Goal: Task Accomplishment & Management: Complete application form

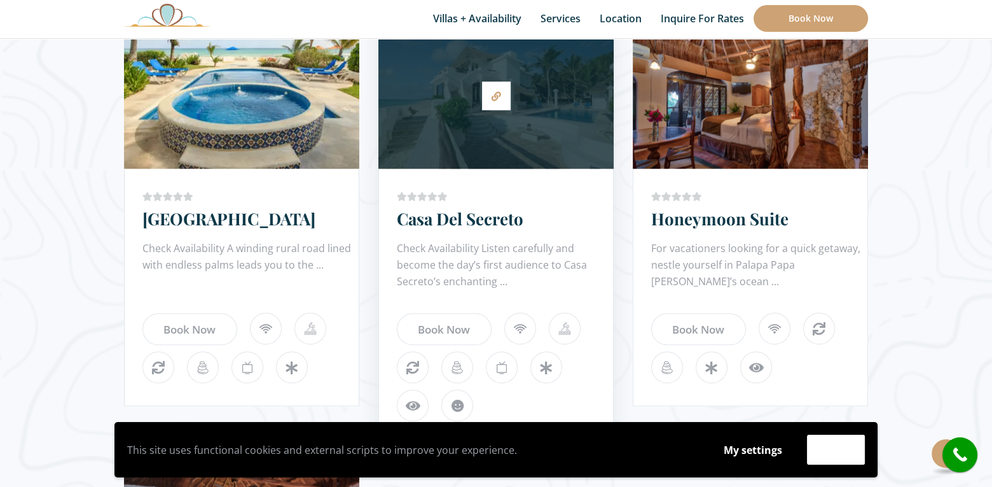
scroll to position [1272, 0]
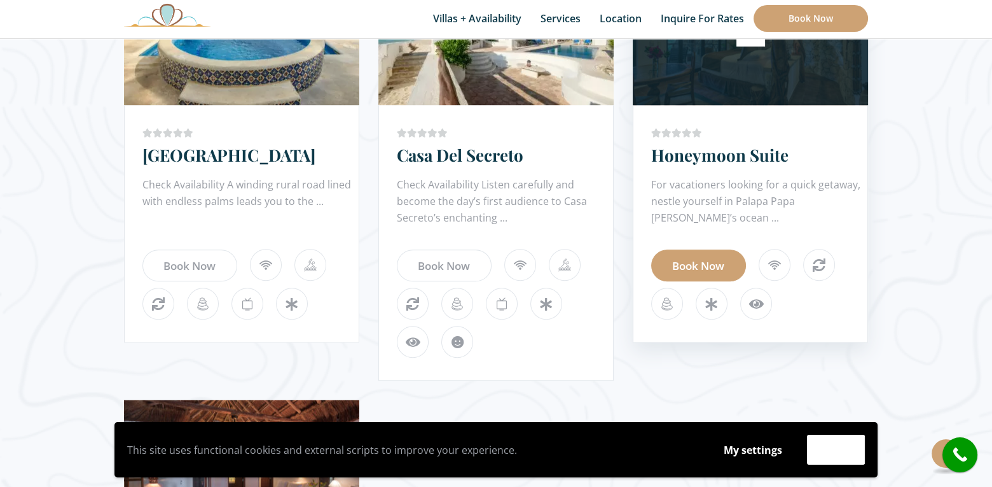
click at [722, 264] on link "Book Now" at bounding box center [698, 265] width 95 height 32
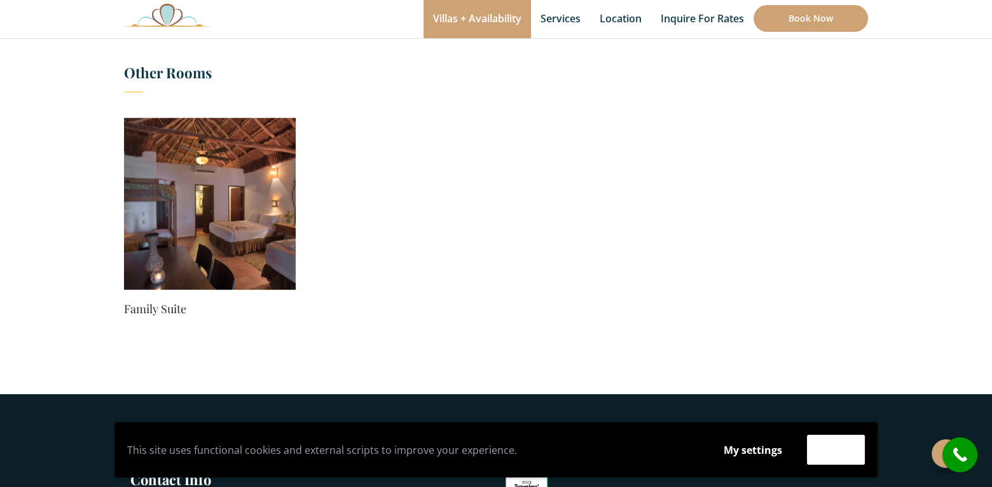
scroll to position [700, 0]
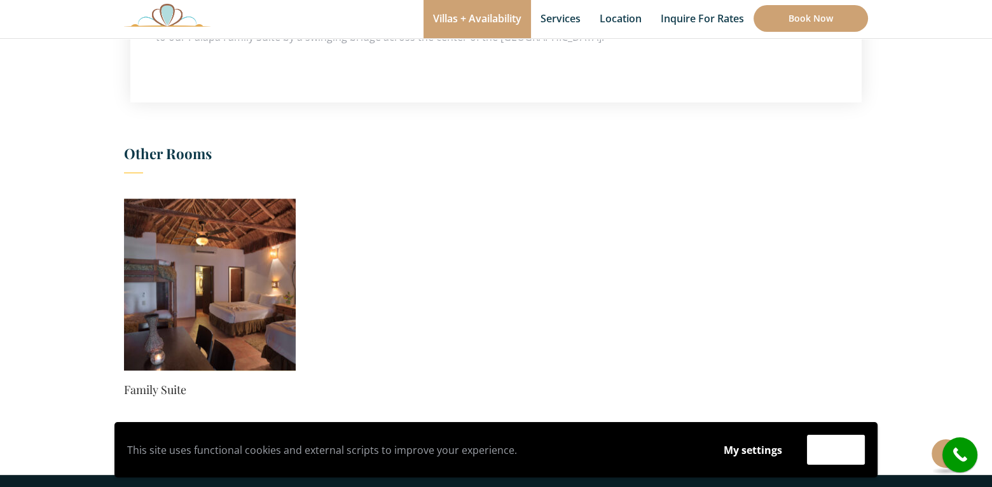
click at [265, 305] on img at bounding box center [210, 284] width 172 height 172
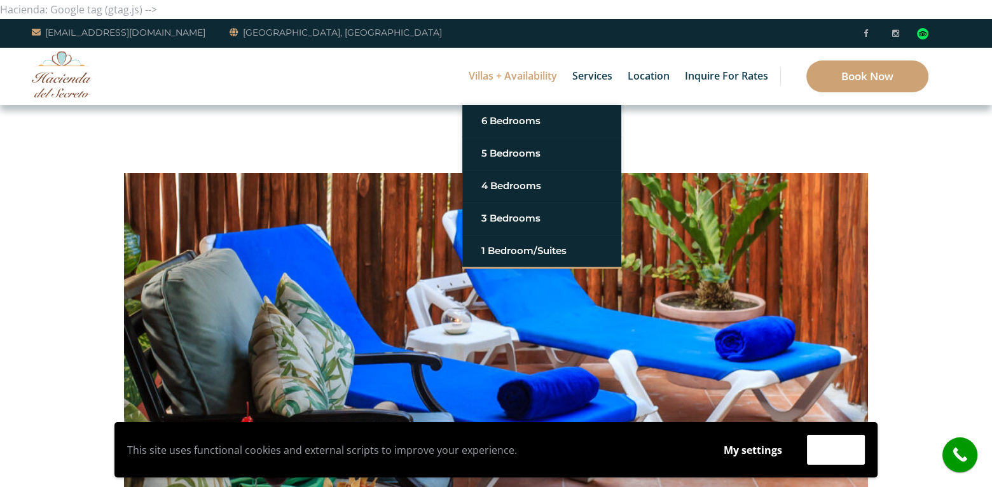
click at [487, 71] on link "Villas + Availability" at bounding box center [512, 76] width 101 height 57
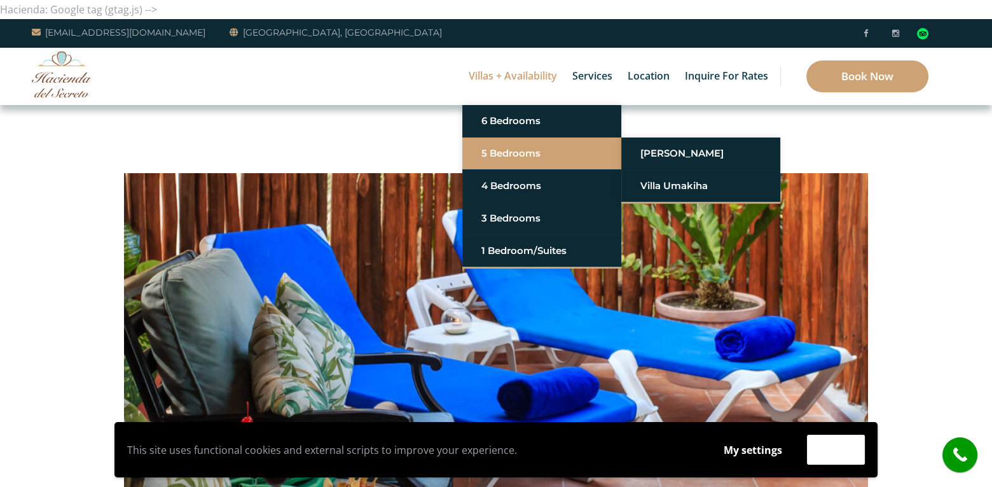
click at [494, 148] on link "5 Bedrooms" at bounding box center [542, 153] width 121 height 23
click at [648, 148] on link "[PERSON_NAME]" at bounding box center [701, 153] width 121 height 23
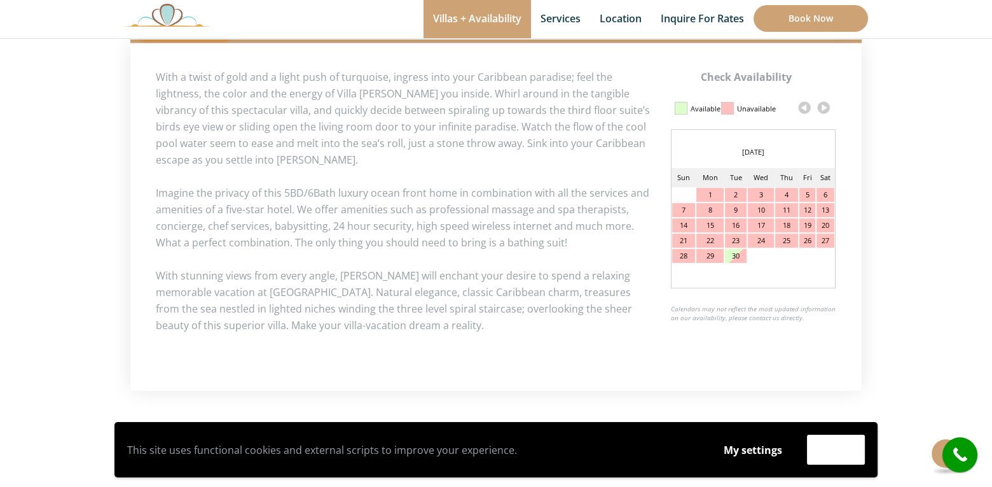
scroll to position [636, 0]
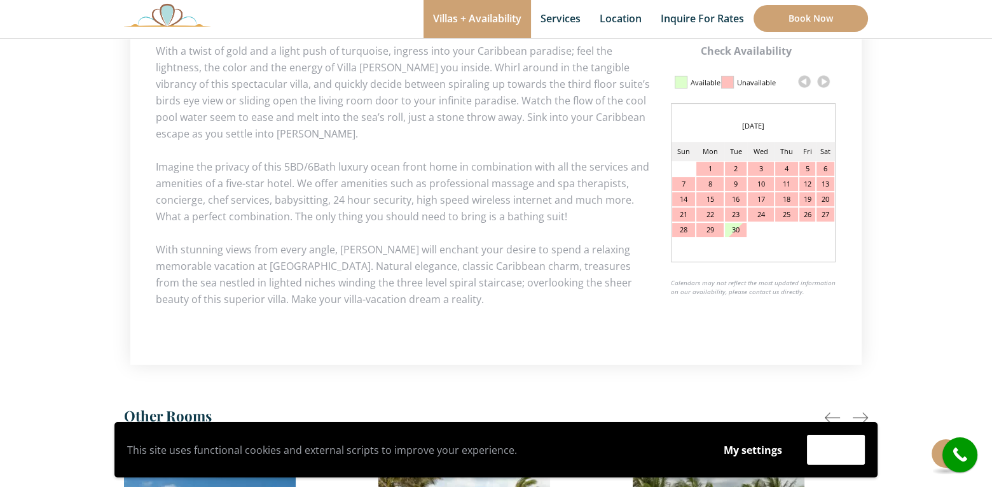
click at [824, 83] on link at bounding box center [823, 81] width 19 height 19
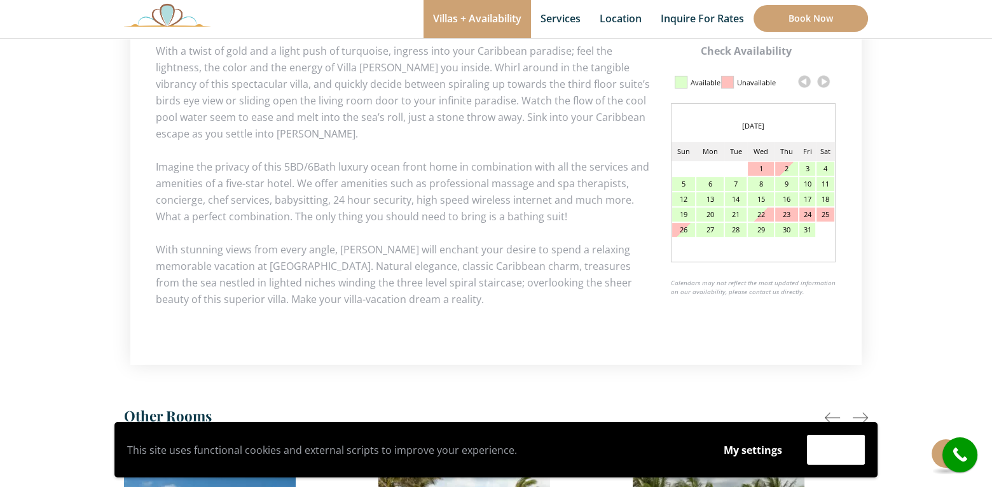
click at [824, 83] on link at bounding box center [823, 81] width 19 height 19
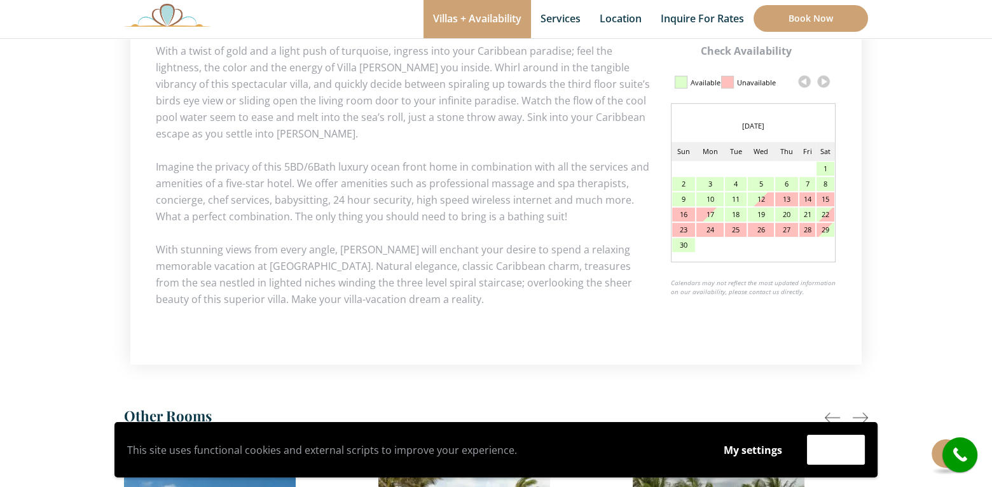
click at [824, 83] on link at bounding box center [823, 81] width 19 height 19
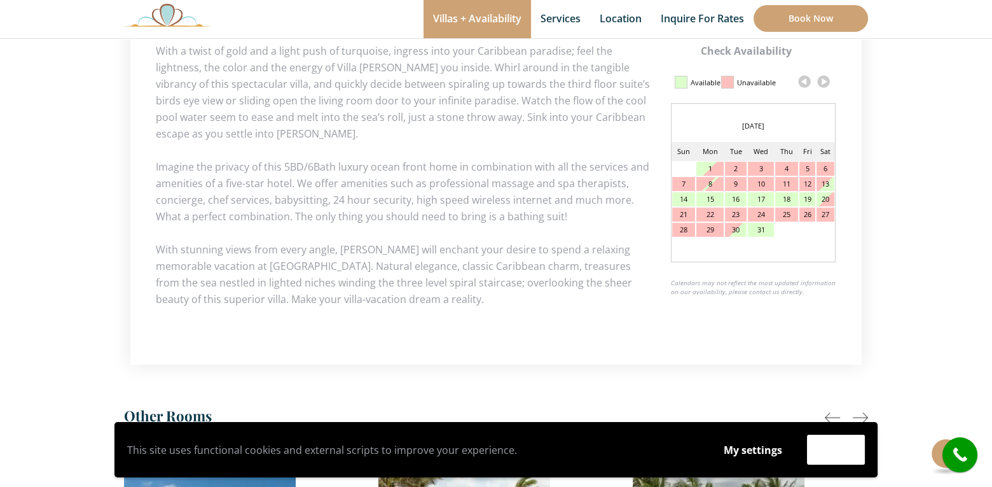
click at [739, 226] on div "30" at bounding box center [736, 230] width 22 height 14
click at [735, 229] on div "30" at bounding box center [736, 230] width 22 height 14
click at [741, 230] on div "30" at bounding box center [736, 230] width 22 height 14
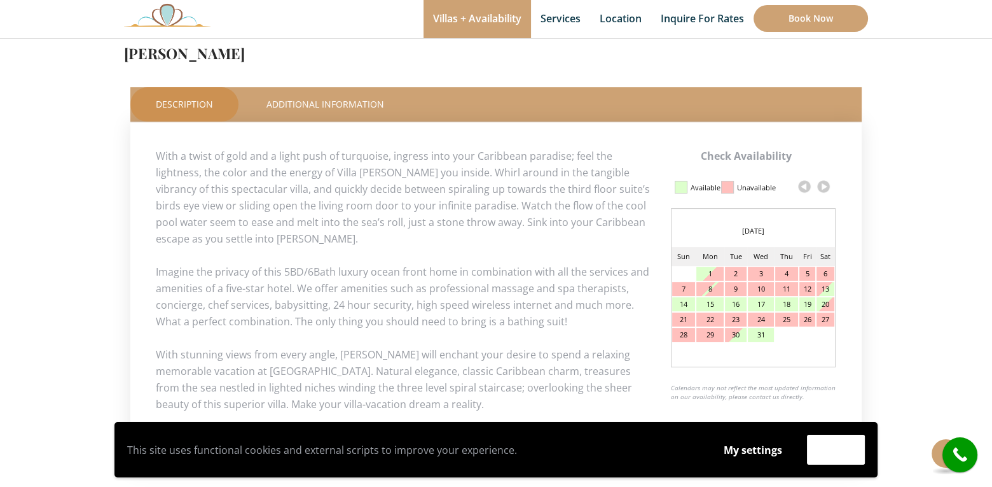
scroll to position [509, 0]
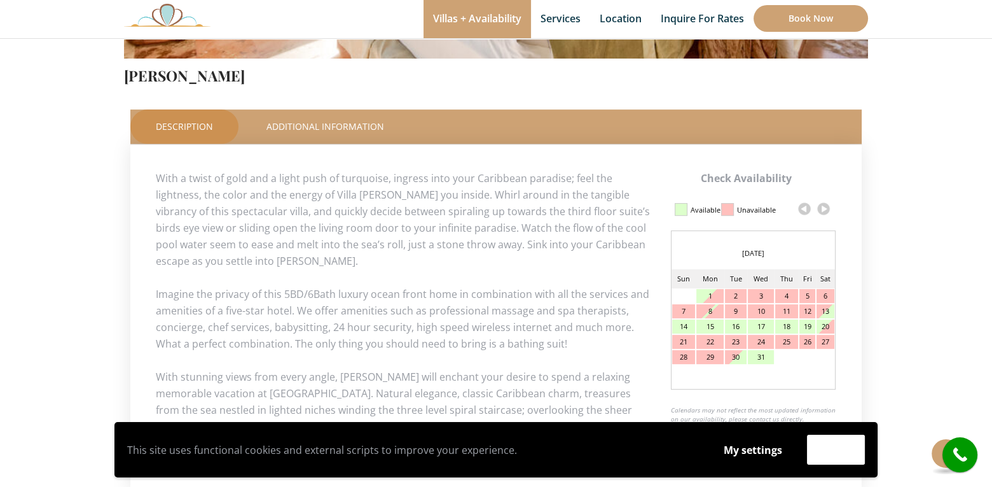
click at [822, 209] on link at bounding box center [823, 208] width 19 height 19
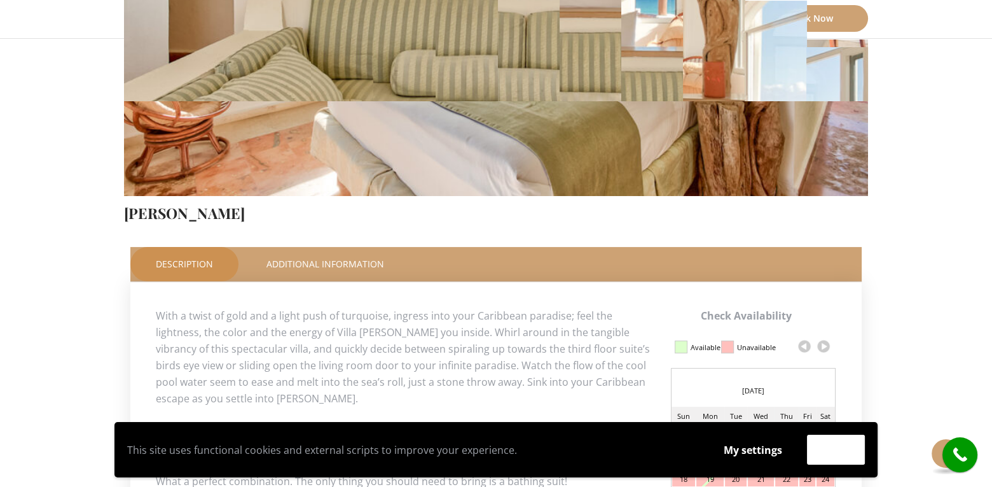
scroll to position [527, 0]
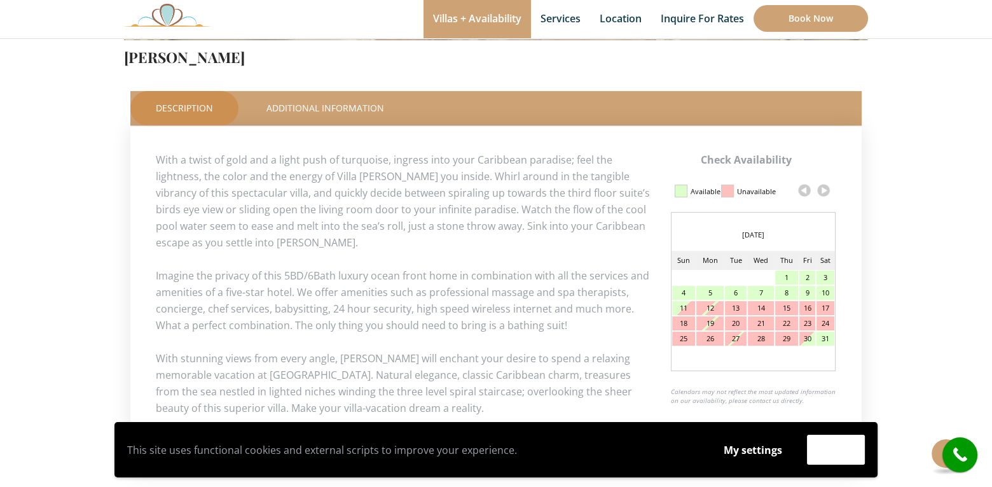
click at [729, 293] on div "6" at bounding box center [736, 293] width 22 height 14
click at [691, 188] on div "Available" at bounding box center [706, 192] width 30 height 22
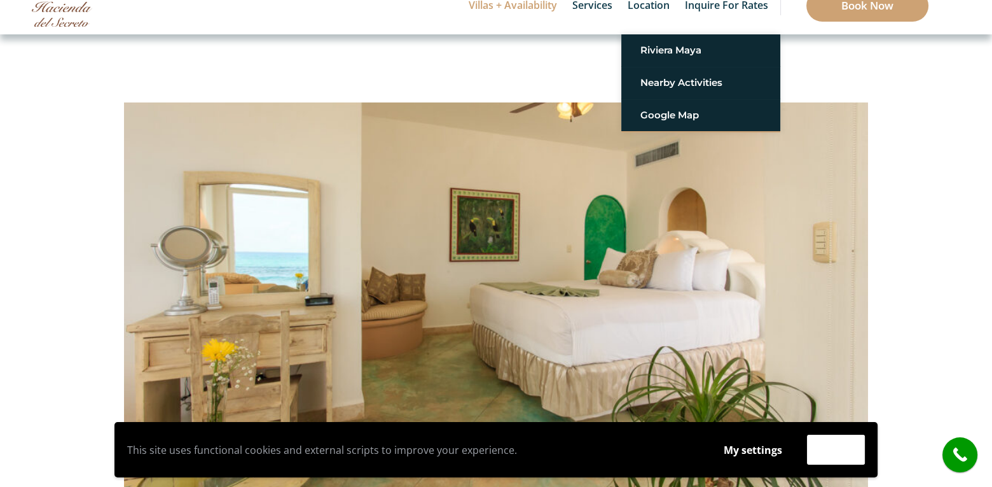
scroll to position [0, 0]
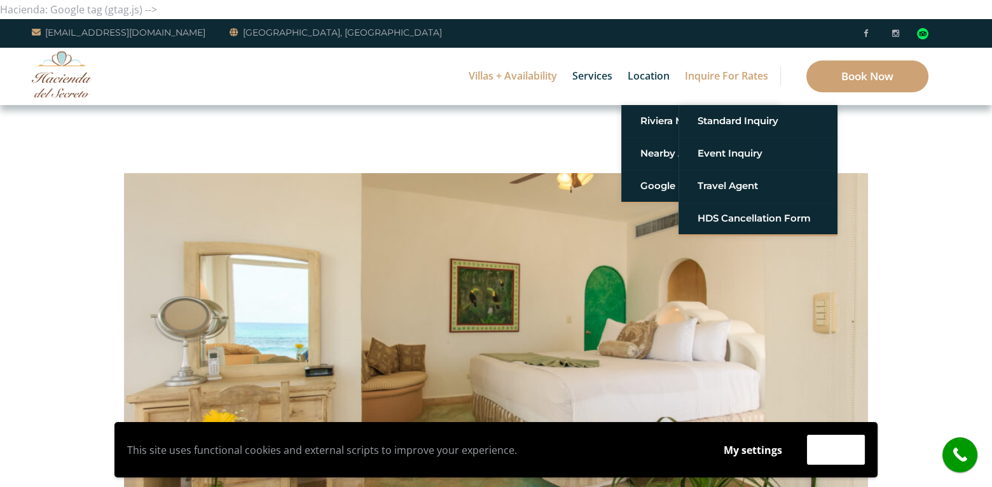
click at [713, 72] on link "Inquire for Rates" at bounding box center [727, 76] width 96 height 57
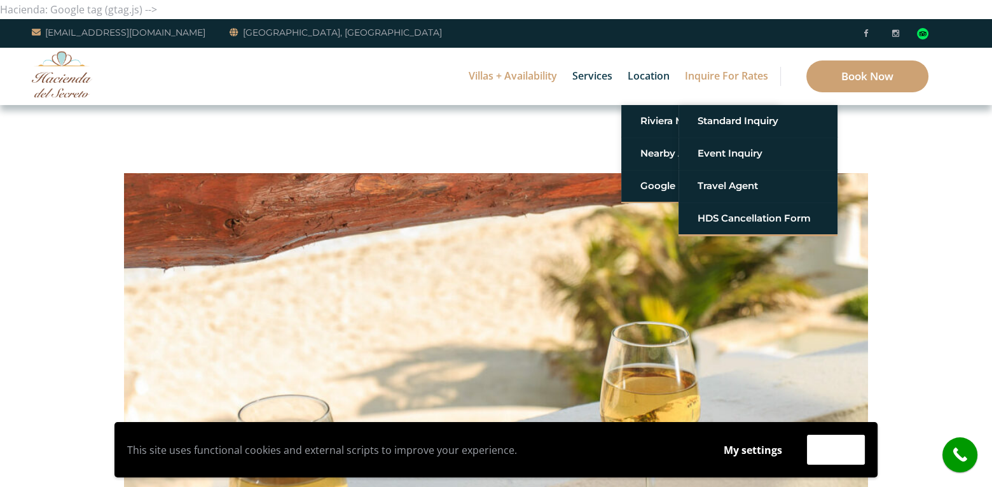
click at [714, 76] on link "Inquire for Rates" at bounding box center [727, 76] width 96 height 57
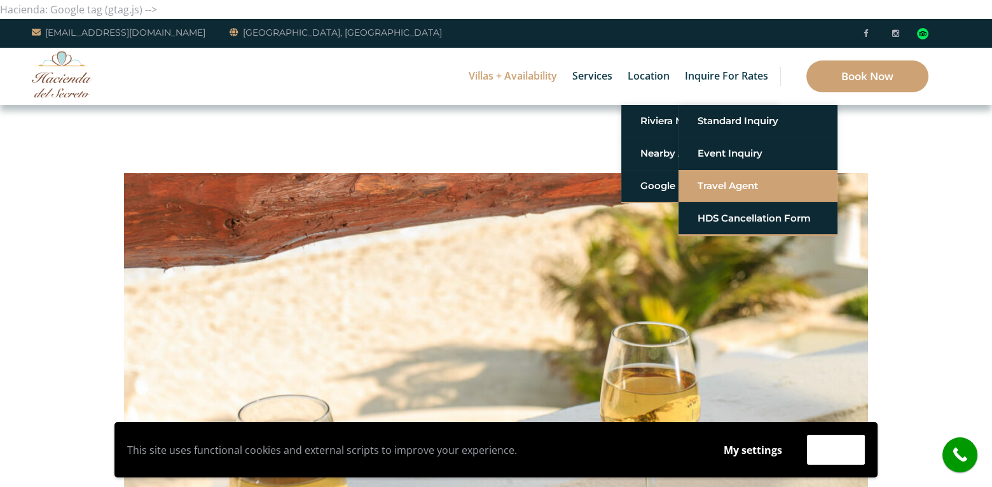
click at [723, 178] on link "Travel Agent" at bounding box center [758, 185] width 121 height 23
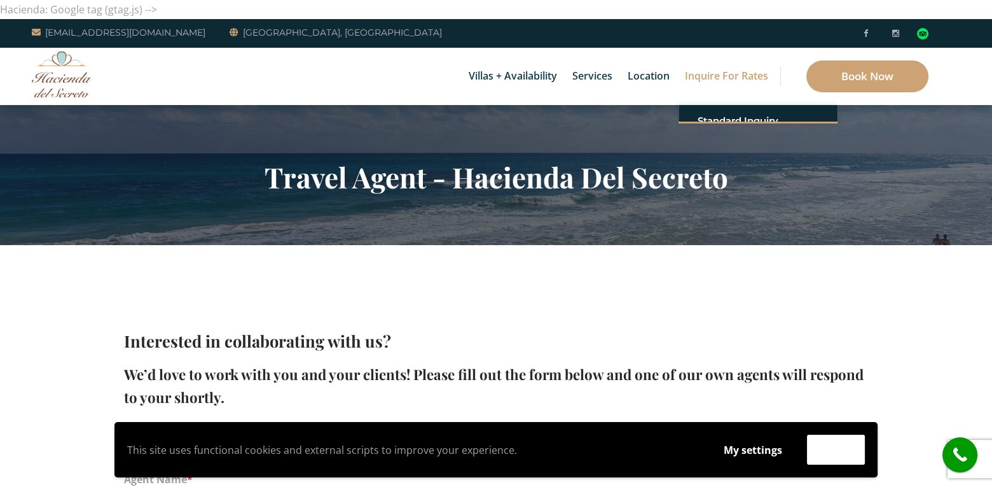
click at [761, 123] on ul "Standard Inquiry Event Inquiry Travel Agent HDS Cancellation Form" at bounding box center [758, 114] width 159 height 18
click at [732, 76] on link "Inquire for Rates" at bounding box center [727, 76] width 96 height 57
click at [732, 77] on link "Inquire for Rates" at bounding box center [727, 76] width 96 height 57
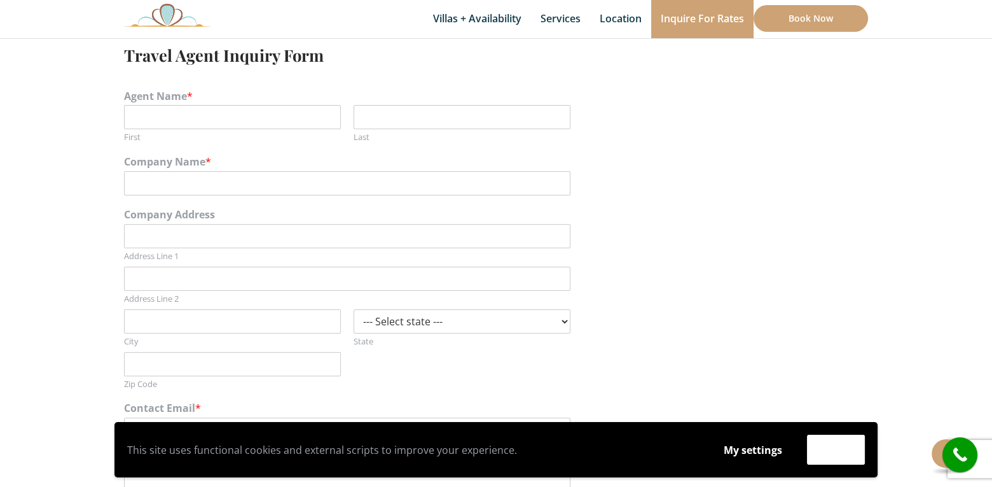
scroll to position [382, 0]
click at [153, 121] on input "First" at bounding box center [232, 118] width 217 height 24
type input "Brenda"
type input "Goodby"
type input "Maritime Travel"
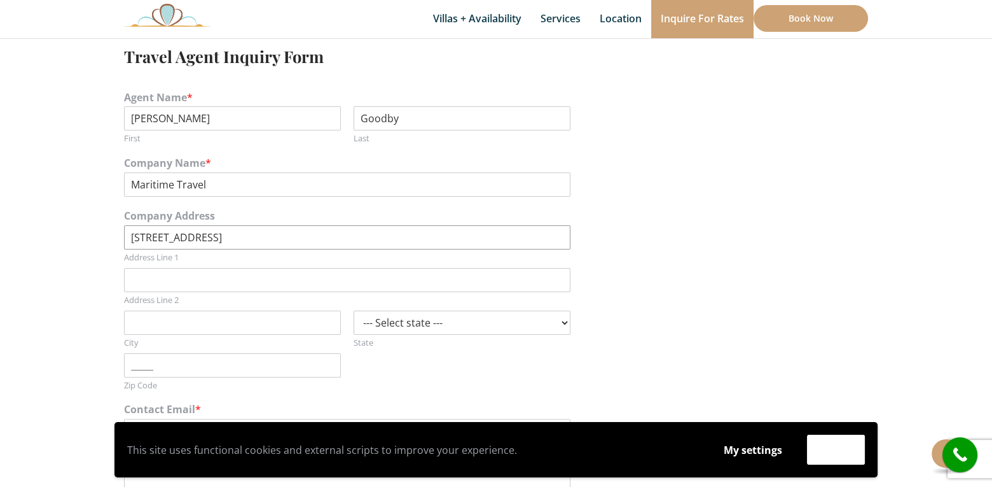
type input "5-414 Couleecreek Blvd S"
click at [165, 368] on input "Zip Code" at bounding box center [232, 365] width 217 height 24
click at [162, 323] on input "City" at bounding box center [232, 322] width 217 height 24
type input "Lethbridge"
click at [424, 326] on select "--- Select state --- Alabama Alaska Arizona Arkansas California Colorado Connec…" at bounding box center [462, 322] width 217 height 24
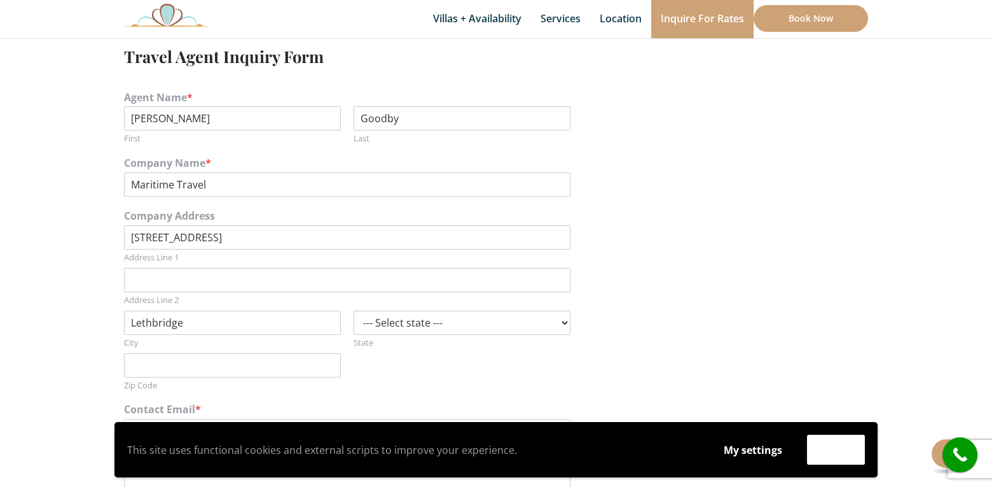
click at [350, 377] on div "Zip Code" at bounding box center [347, 372] width 447 height 38
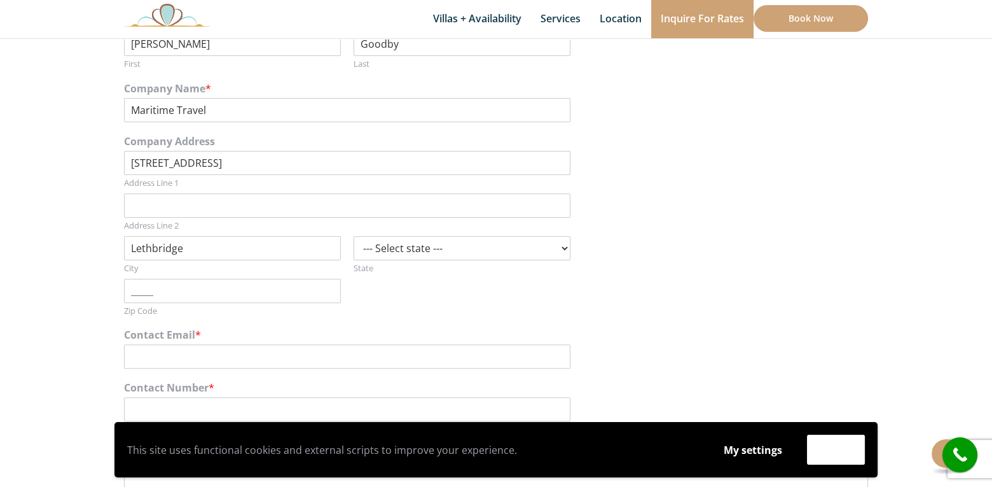
scroll to position [572, 0]
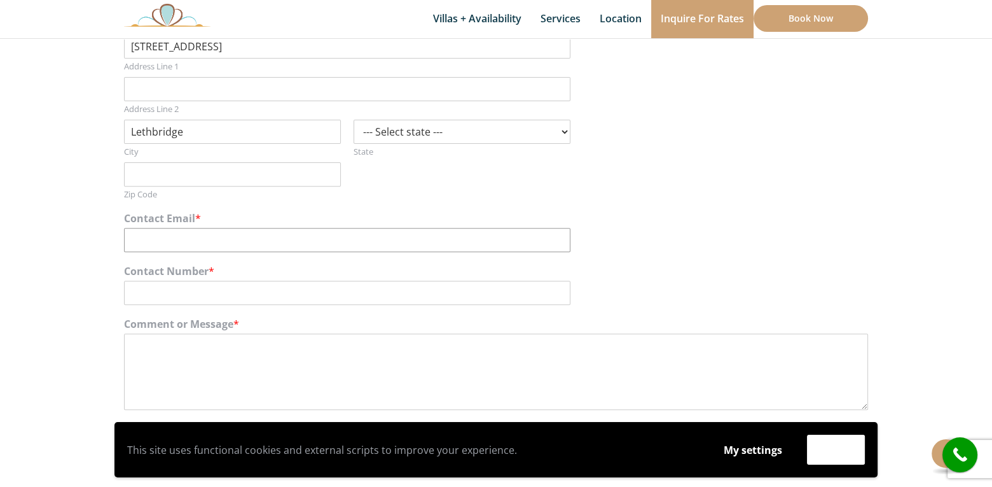
click at [158, 232] on input "Contact Email *" at bounding box center [347, 240] width 447 height 24
click at [146, 240] on input "bgodoby@maritimetravel.ca" at bounding box center [347, 240] width 447 height 24
click at [162, 240] on input "bgoodoby@maritimetravel.ca" at bounding box center [347, 240] width 447 height 24
type input "bgoodby@maritimetravel.ca"
click at [141, 289] on input "Contact Number *" at bounding box center [347, 293] width 447 height 24
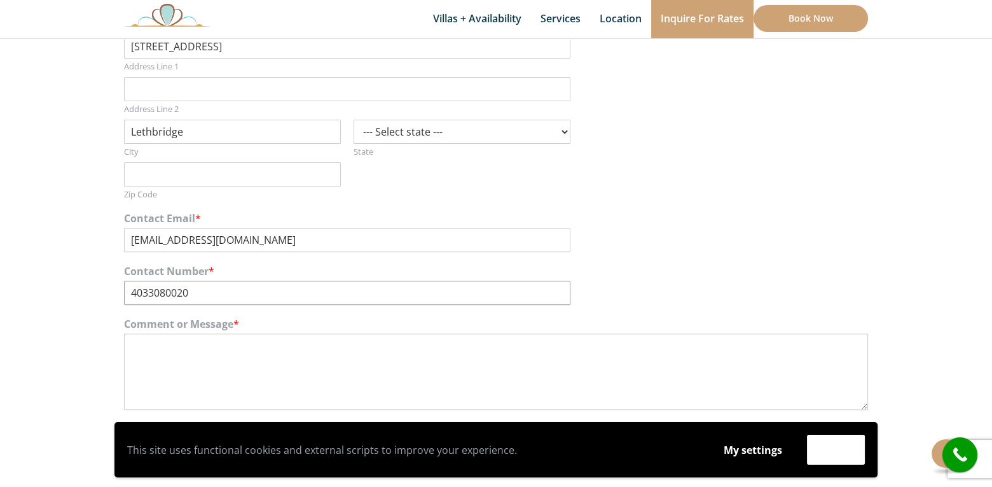
type input "4033080020"
click at [253, 132] on input "Lethbridge" at bounding box center [232, 132] width 217 height 24
drag, startPoint x: 174, startPoint y: 132, endPoint x: 58, endPoint y: 134, distance: 116.4
click at [59, 134] on section "Interested in collaborating with us? We’d love to work with you and your client…" at bounding box center [496, 119] width 992 height 894
drag, startPoint x: 143, startPoint y: 130, endPoint x: 127, endPoint y: 131, distance: 16.0
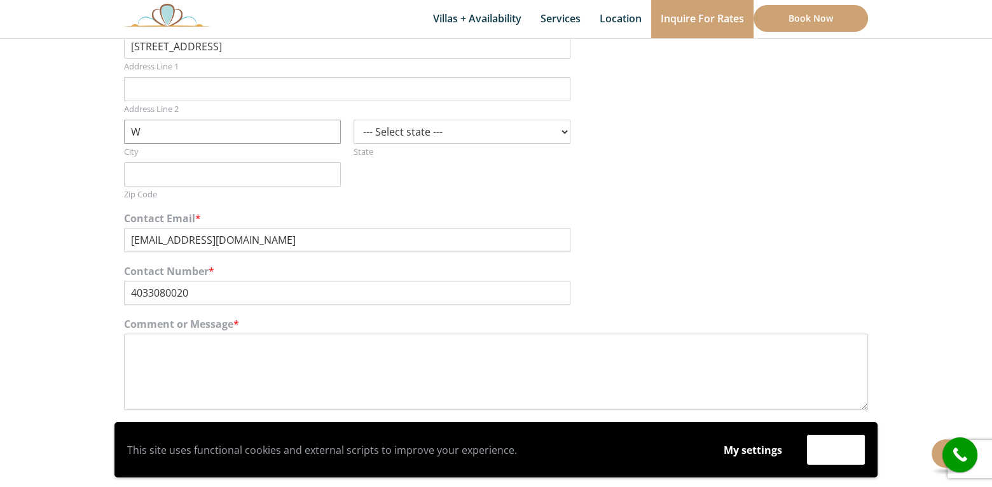
click at [127, 131] on input "W" at bounding box center [232, 132] width 217 height 24
type input "lethbridge"
click at [153, 178] on input "Zip Code" at bounding box center [232, 174] width 217 height 24
type input "189__"
drag, startPoint x: 149, startPoint y: 176, endPoint x: 120, endPoint y: 182, distance: 29.9
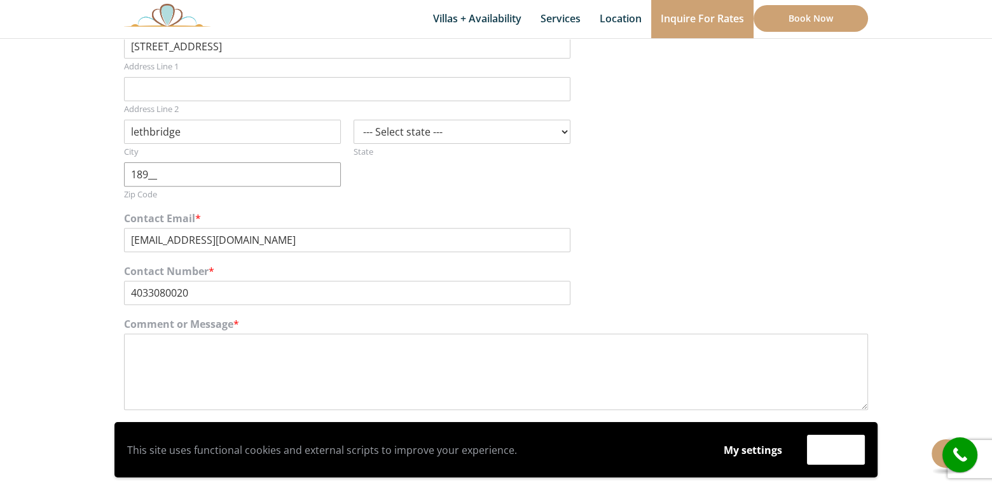
click at [120, 182] on div "Interested in collaborating with us? We’d love to work with you and your client…" at bounding box center [495, 119] width 763 height 741
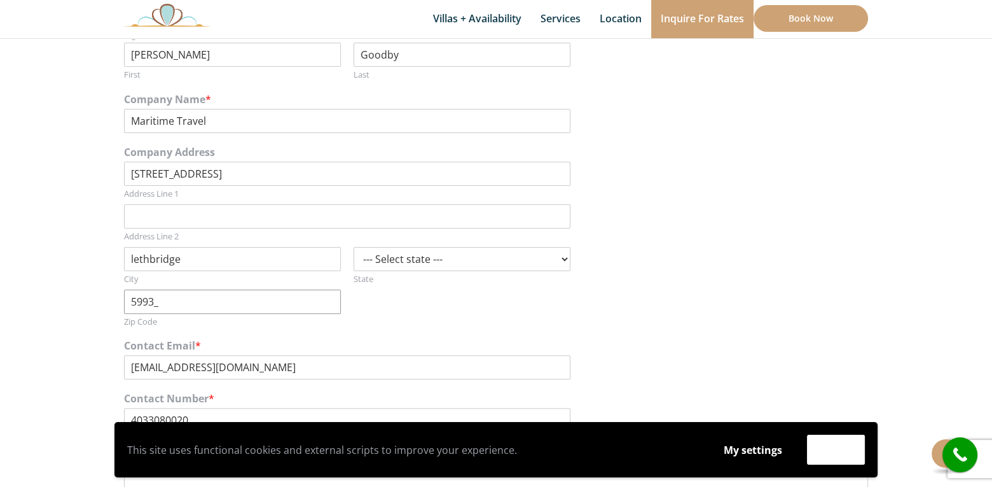
type input "59937"
drag, startPoint x: 239, startPoint y: 173, endPoint x: 35, endPoint y: 193, distance: 205.1
click at [38, 192] on section "Interested in collaborating with us? We’d love to work with you and your client…" at bounding box center [496, 247] width 992 height 894
type input "704c east 13th st"
drag, startPoint x: 187, startPoint y: 258, endPoint x: 104, endPoint y: 256, distance: 83.4
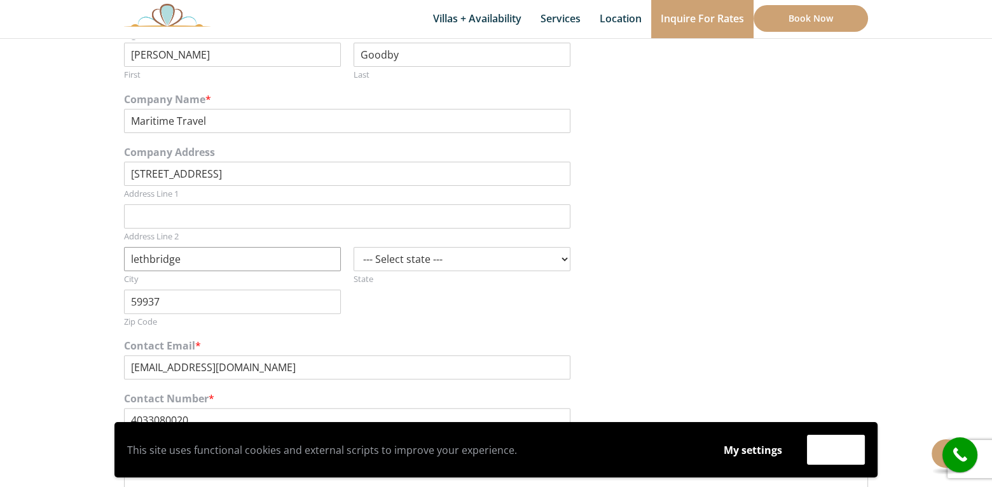
click at [104, 256] on section "Interested in collaborating with us? We’d love to work with you and your client…" at bounding box center [496, 247] width 992 height 894
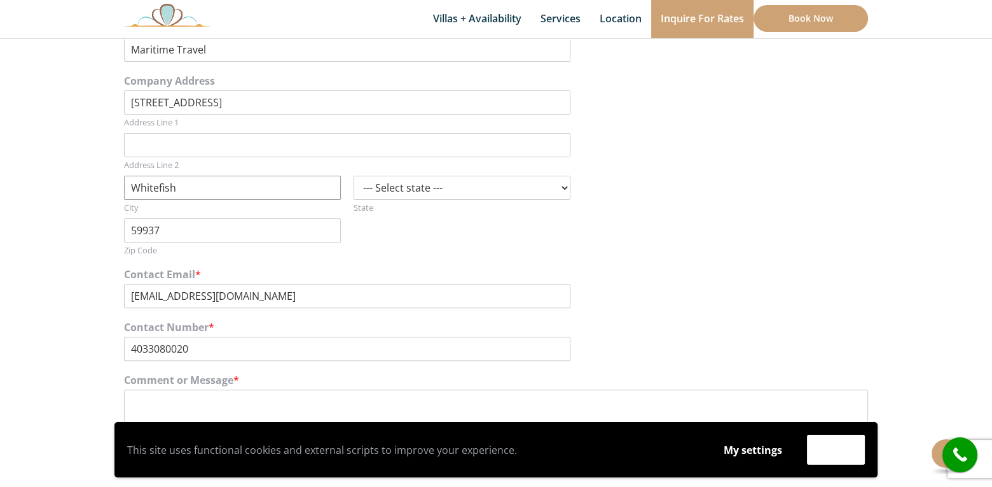
scroll to position [572, 0]
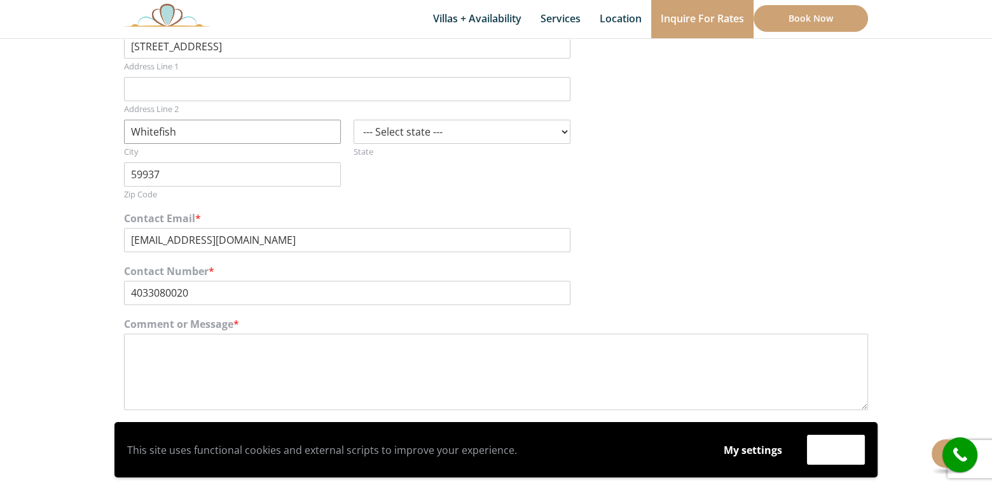
type input "Whitefish"
click at [453, 139] on select "--- Select state --- Alabama Alaska Arizona Arkansas California Colorado Connec…" at bounding box center [462, 132] width 217 height 24
select select "MT"
click at [354, 120] on select "--- Select state --- Alabama Alaska Arizona Arkansas California Colorado Connec…" at bounding box center [462, 132] width 217 height 24
click at [151, 350] on textarea "Comment or Message *" at bounding box center [496, 371] width 744 height 76
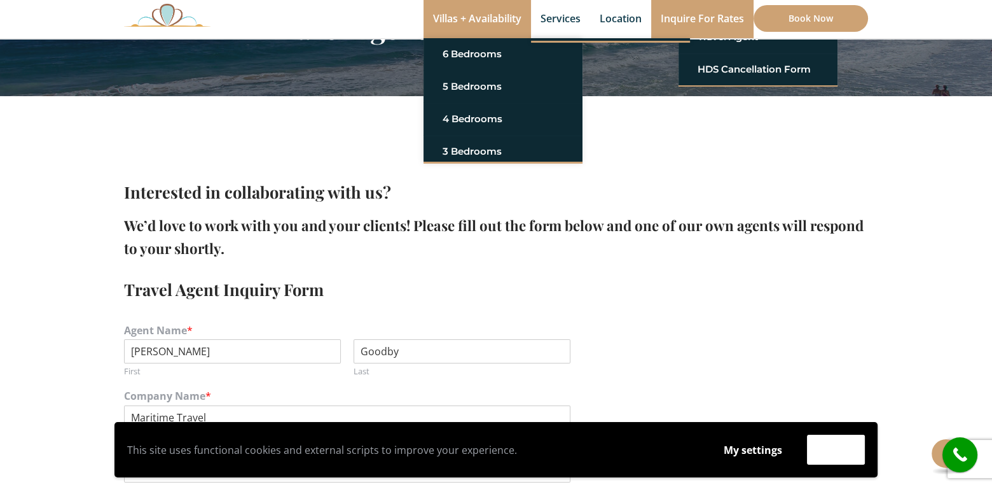
scroll to position [127, 0]
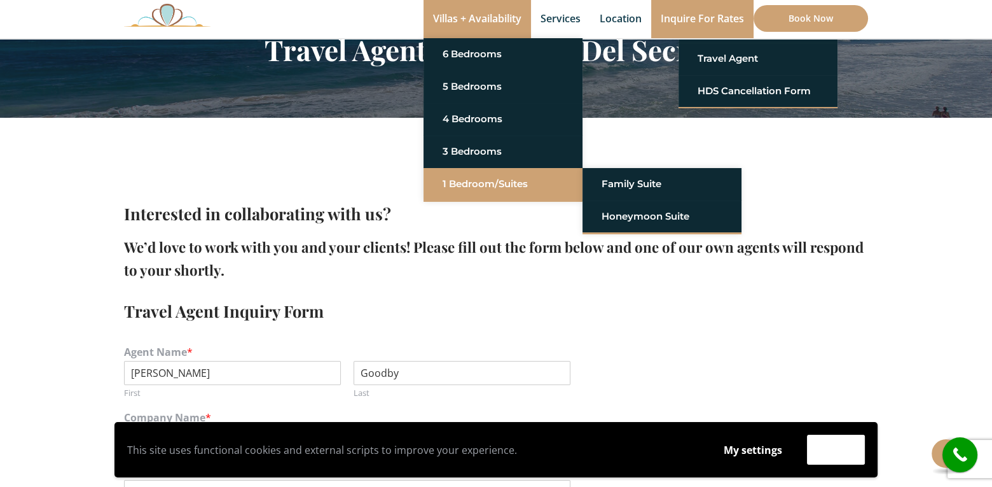
click at [478, 184] on link "1 Bedroom/Suites" at bounding box center [503, 183] width 121 height 23
click at [633, 216] on link "Honeymoon Suite" at bounding box center [662, 216] width 121 height 23
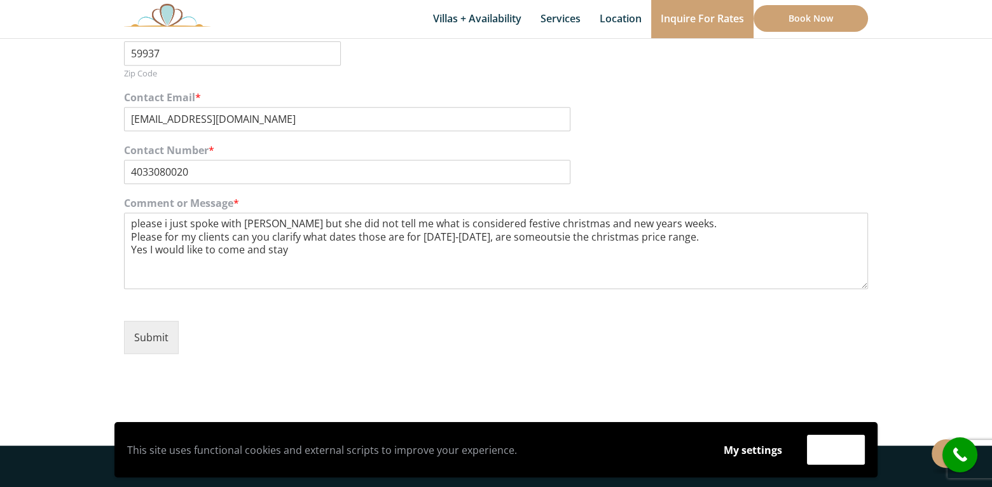
scroll to position [763, 0]
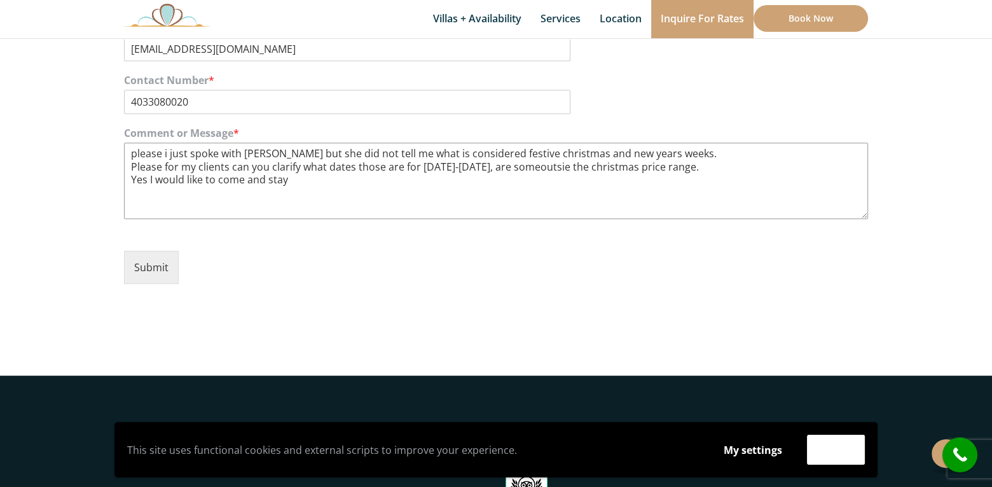
click at [328, 180] on textarea "please i just spoke with Maeghan but she did not tell me what is considered fes…" at bounding box center [496, 180] width 744 height 76
click at [551, 163] on textarea "please i just spoke with Maeghan but she did not tell me what is considered fes…" at bounding box center [496, 180] width 744 height 76
click at [308, 179] on textarea "please i just spoke with Maeghan but she did not tell me what is considered fes…" at bounding box center [496, 180] width 744 height 76
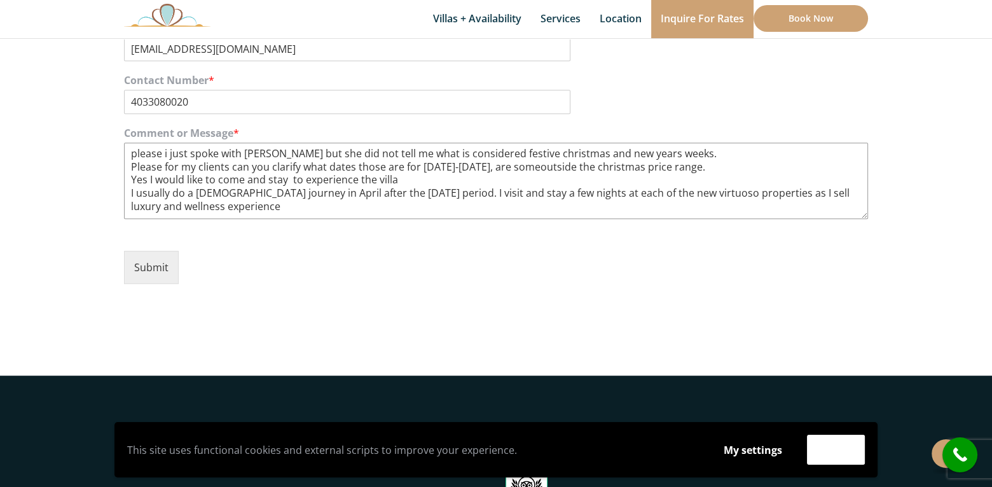
click at [699, 167] on textarea "please i just spoke with Maeghan but she did not tell me what is considered fes…" at bounding box center [496, 180] width 744 height 76
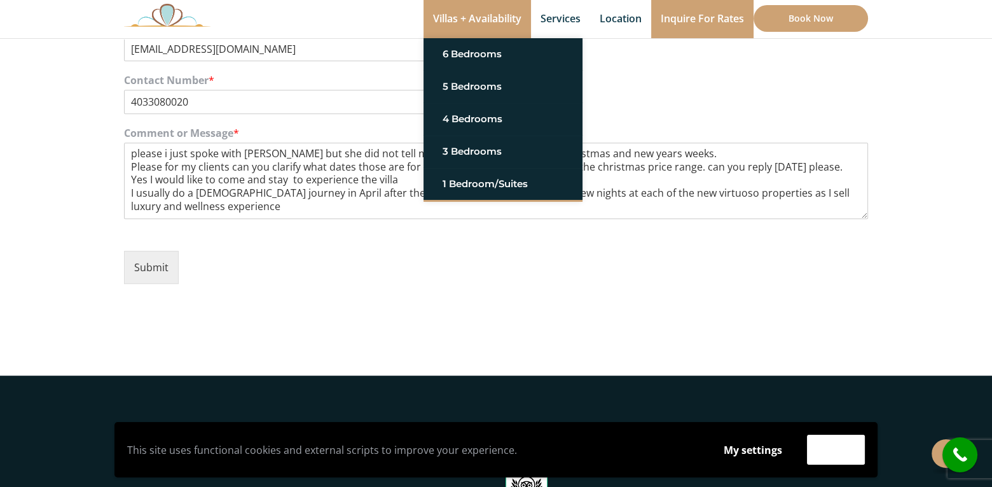
click at [497, 15] on link "Villas + Availability" at bounding box center [478, 19] width 108 height 38
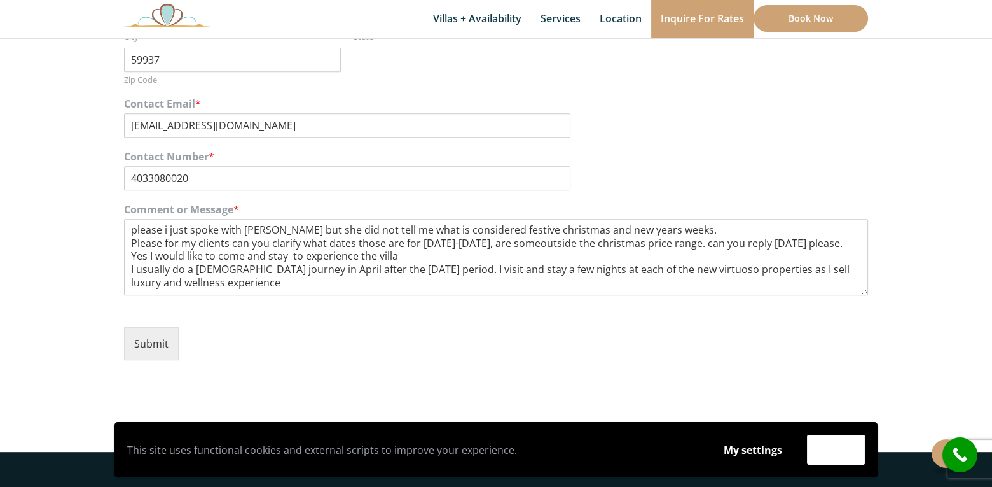
scroll to position [509, 0]
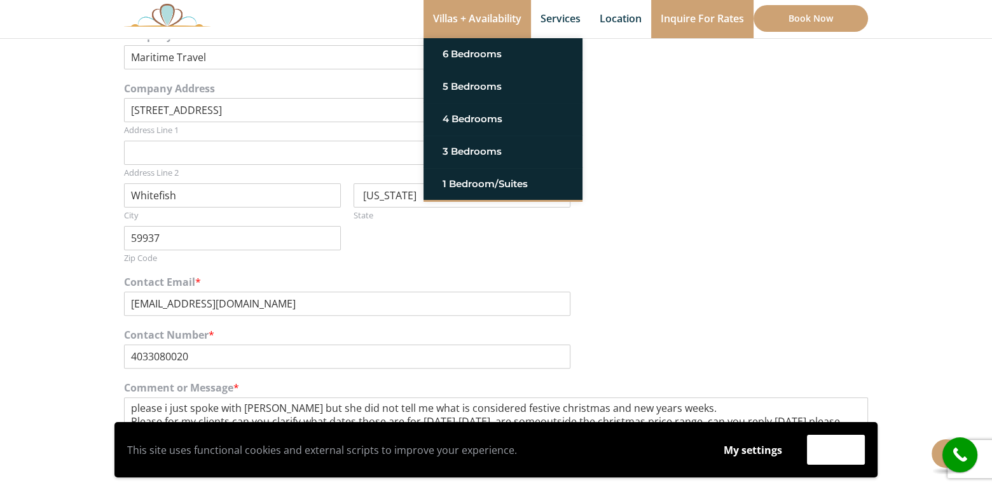
click at [497, 17] on link "Villas + Availability" at bounding box center [478, 19] width 108 height 38
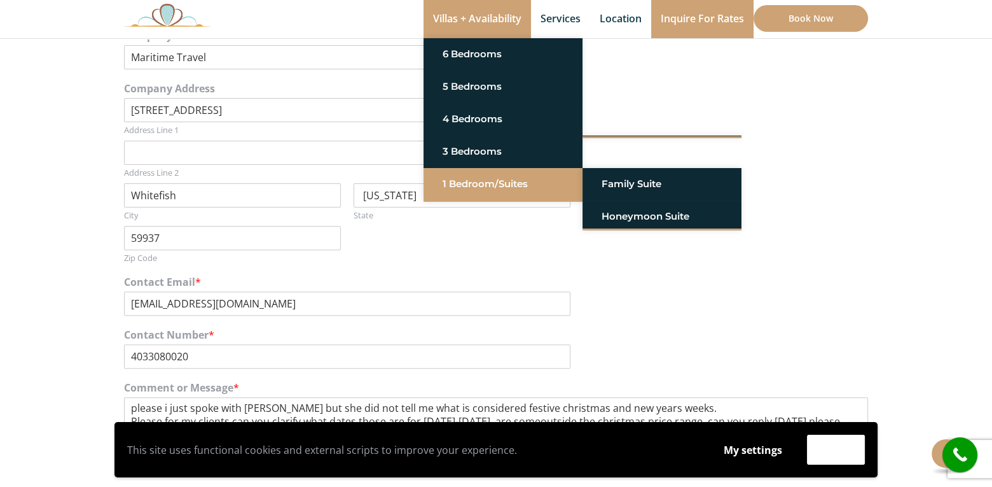
click at [475, 183] on link "1 Bedroom/Suites" at bounding box center [503, 183] width 121 height 23
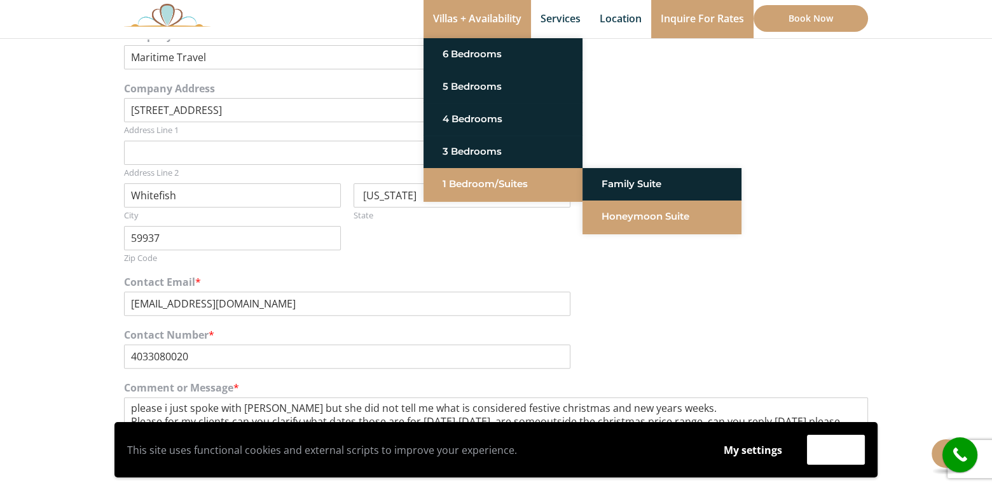
click at [614, 215] on link "Honeymoon Suite" at bounding box center [662, 216] width 121 height 23
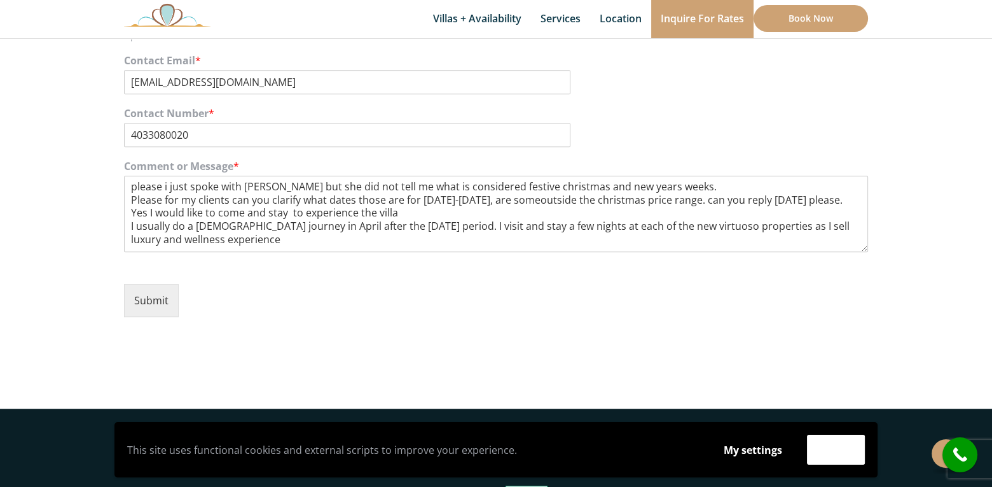
scroll to position [700, 0]
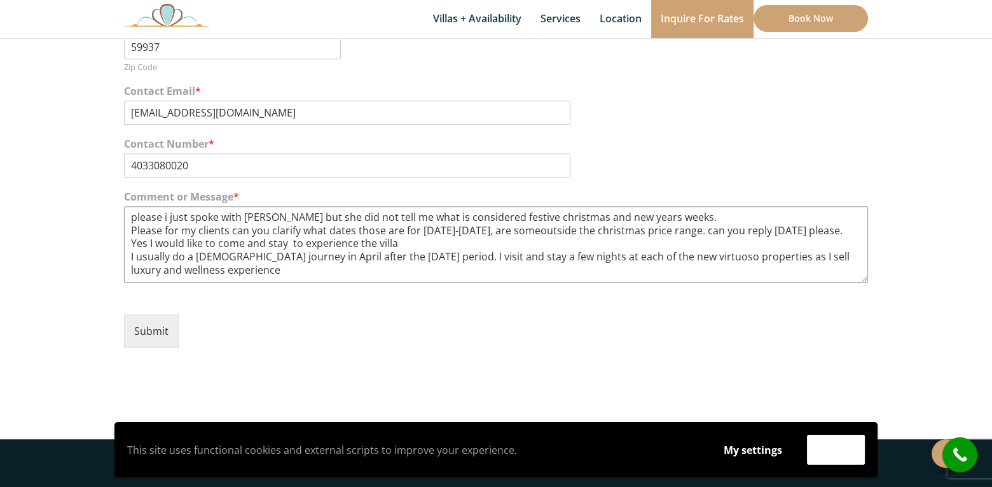
click at [209, 273] on textarea "please i just spoke with Maeghan but she did not tell me what is considered fes…" at bounding box center [496, 244] width 744 height 76
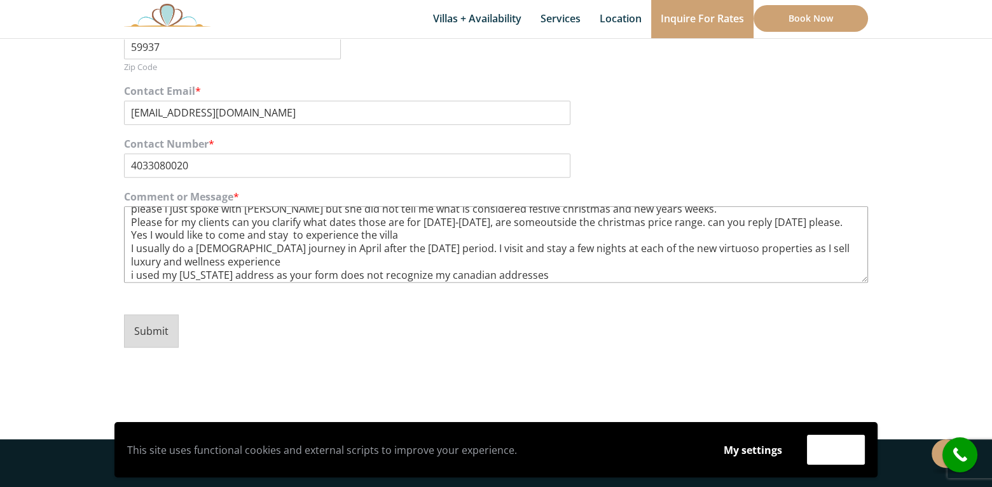
type textarea "please i just spoke with Maeghan but she did not tell me what is considered fes…"
click at [146, 331] on button "Submit" at bounding box center [151, 330] width 55 height 33
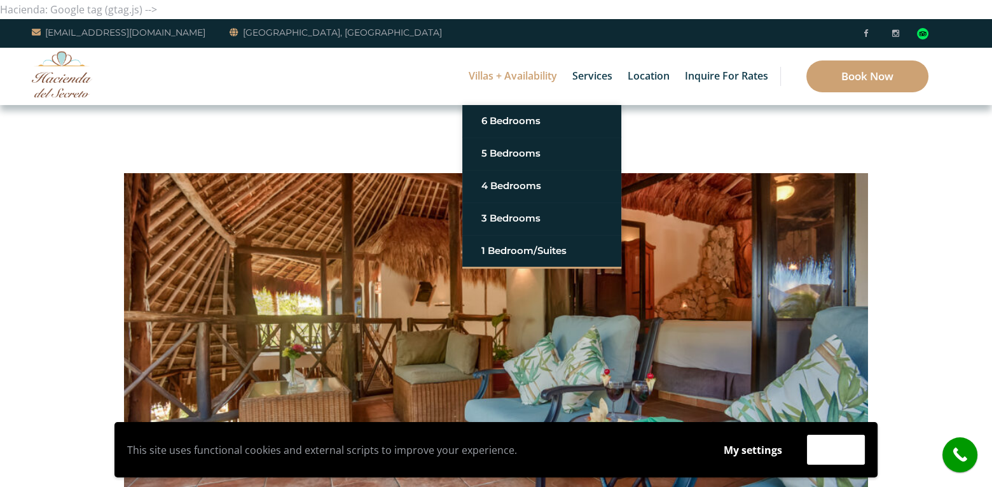
click at [546, 77] on link "Villas + Availability" at bounding box center [512, 76] width 101 height 57
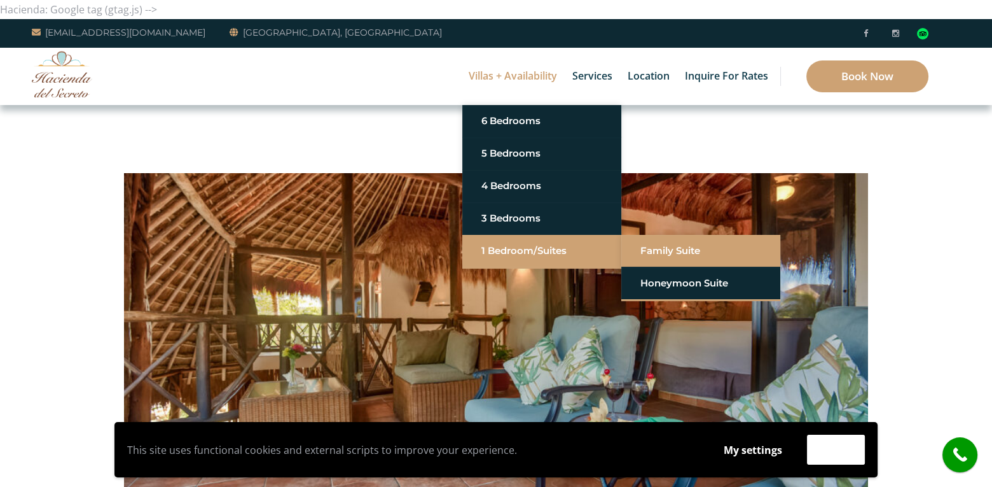
click at [649, 251] on link "Family Suite" at bounding box center [701, 250] width 121 height 23
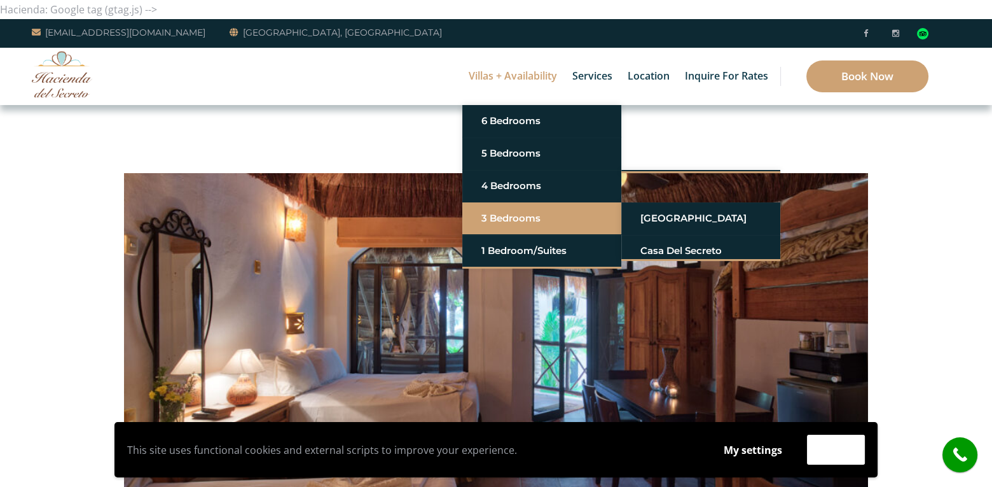
click at [496, 218] on link "3 Bedrooms" at bounding box center [542, 218] width 121 height 23
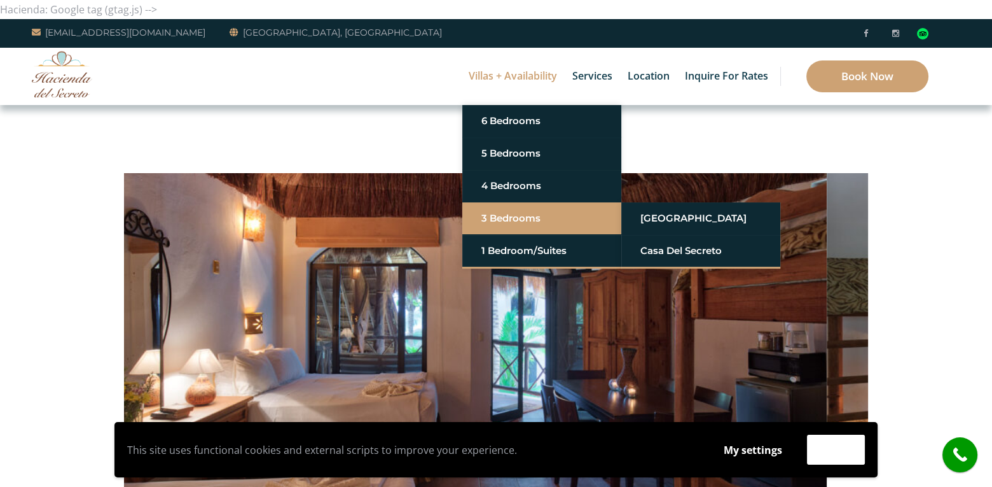
click at [496, 215] on link "3 Bedrooms" at bounding box center [542, 218] width 121 height 23
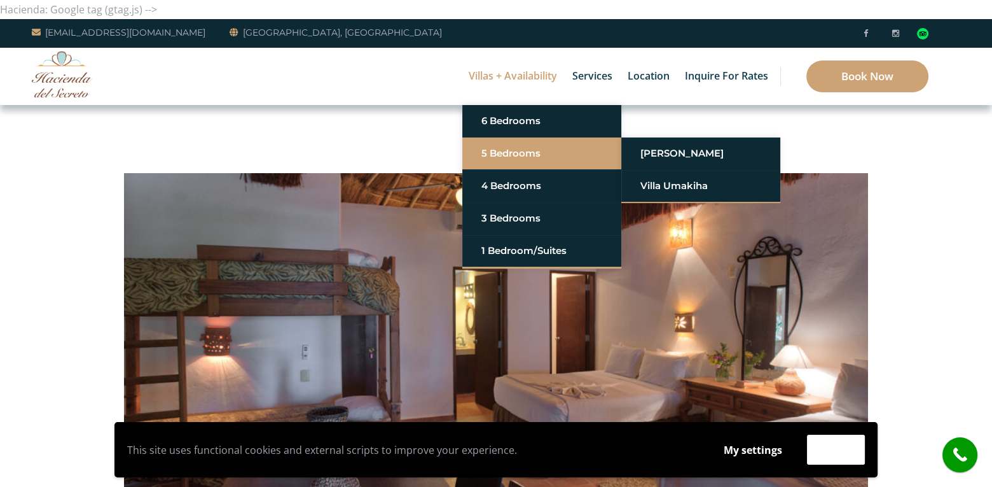
click at [511, 152] on link "5 Bedrooms" at bounding box center [542, 153] width 121 height 23
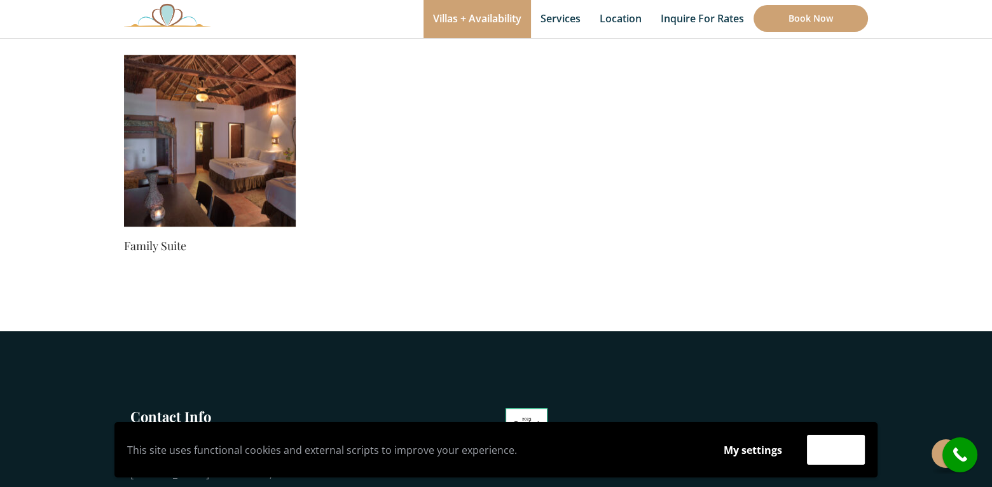
scroll to position [572, 0]
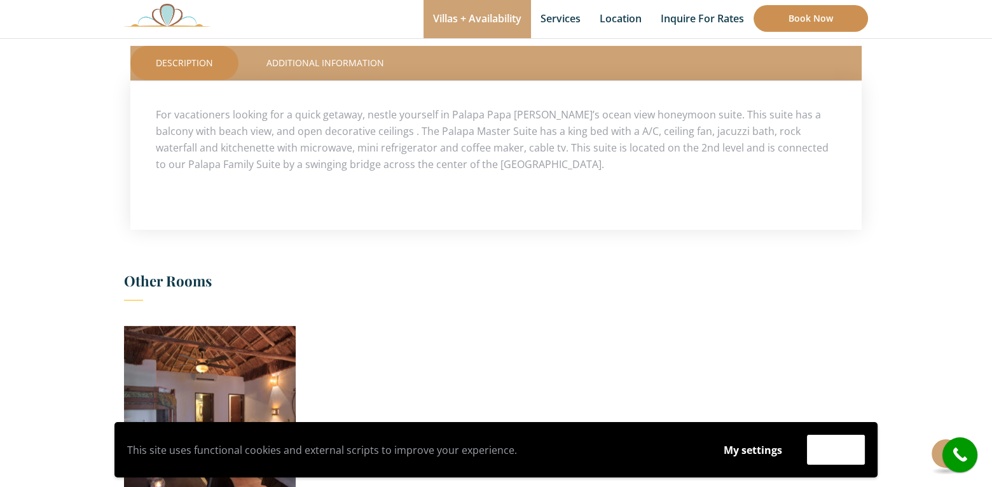
click at [801, 15] on link "Book Now" at bounding box center [811, 18] width 114 height 27
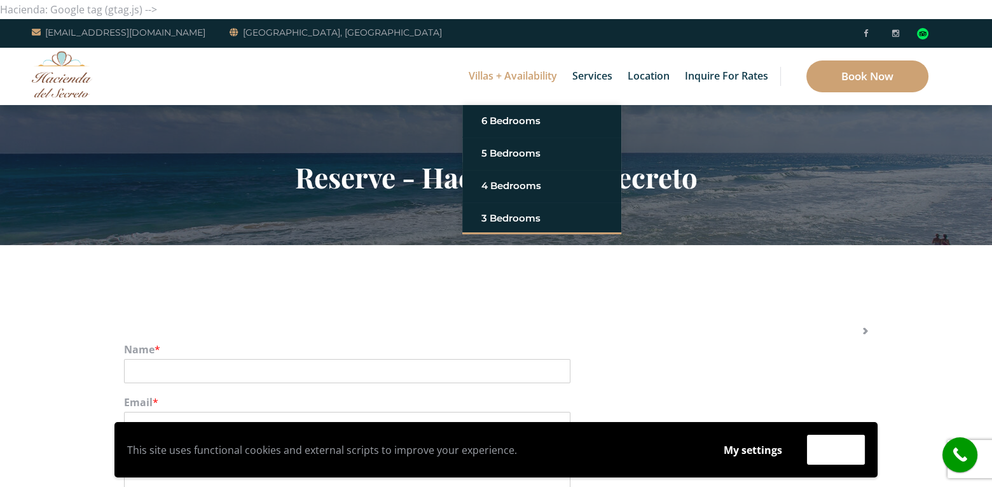
click at [483, 72] on link "Villas + Availability" at bounding box center [512, 76] width 101 height 57
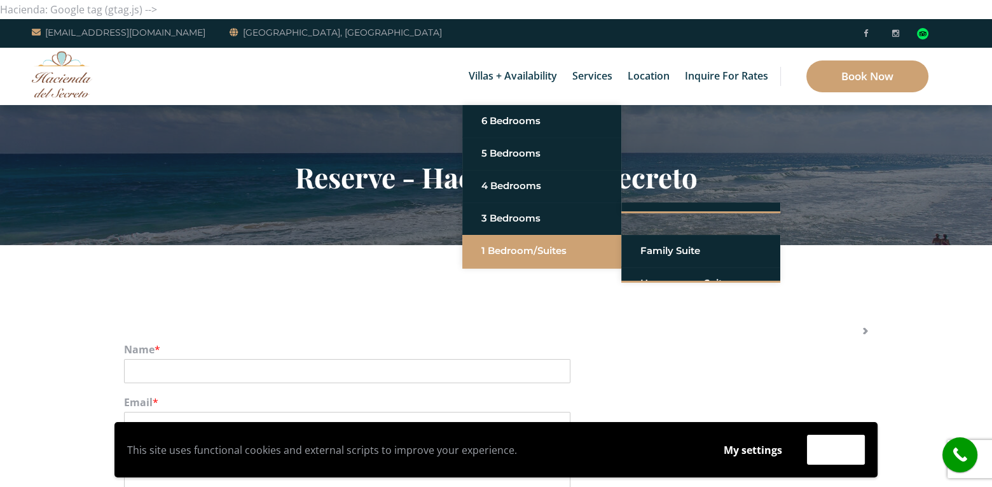
click at [506, 250] on link "1 Bedroom/Suites" at bounding box center [542, 250] width 121 height 23
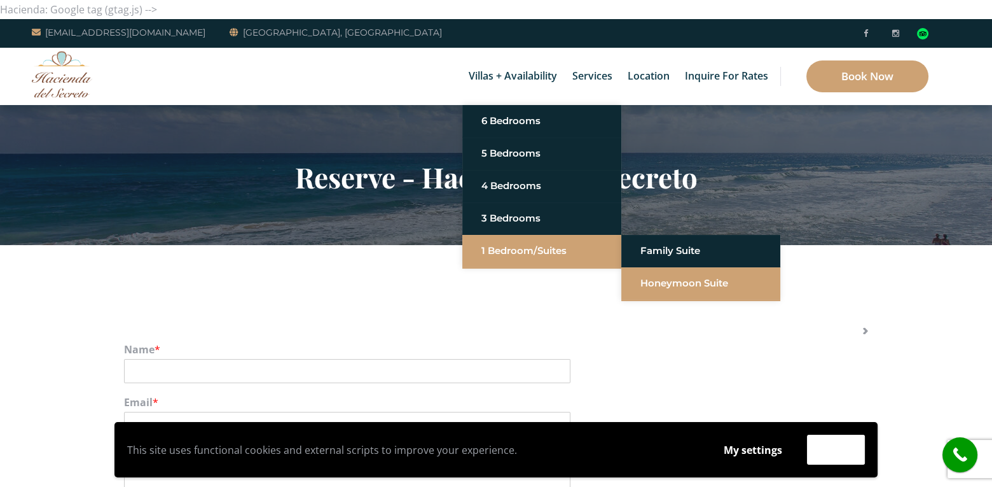
click at [650, 281] on link "Honeymoon Suite" at bounding box center [701, 283] width 121 height 23
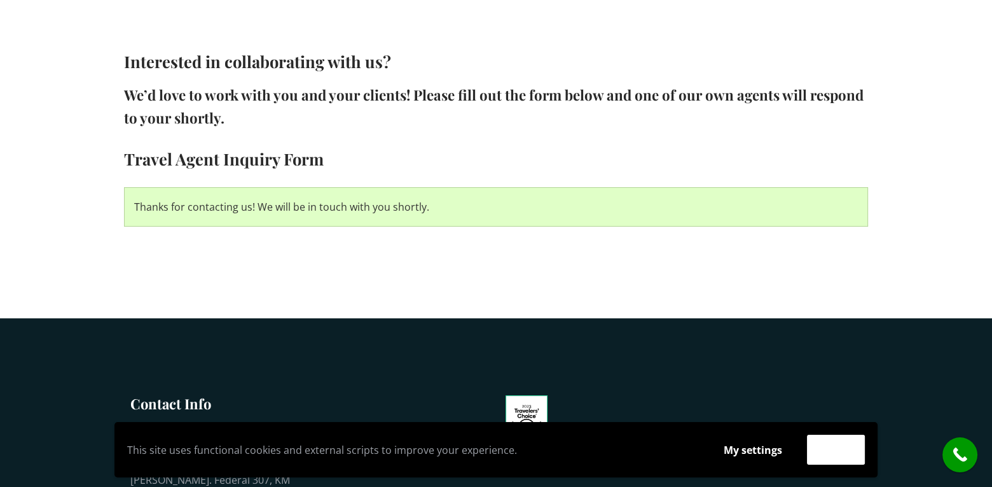
scroll to position [20, 0]
